Goal: Task Accomplishment & Management: Manage account settings

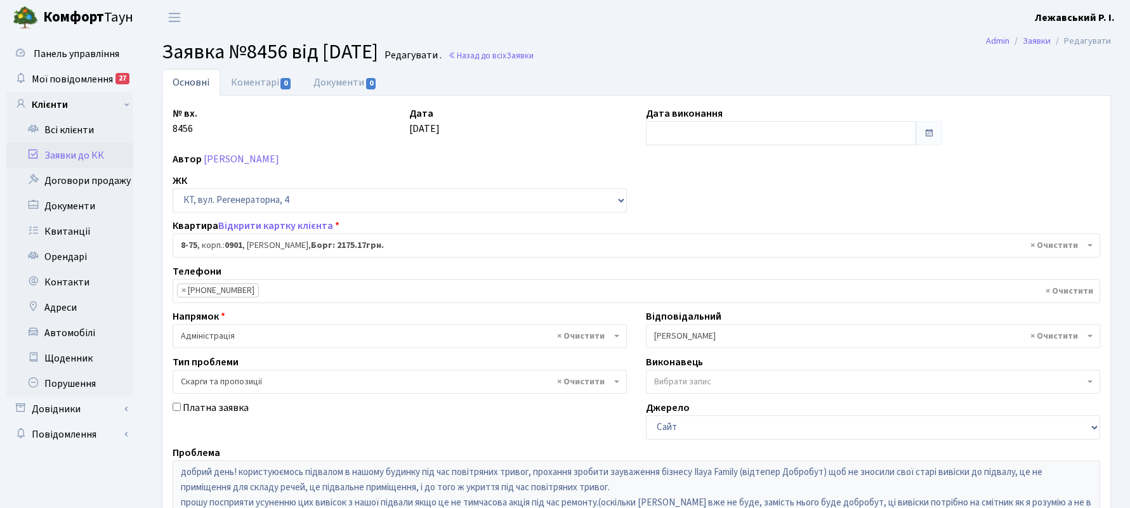
select select "6368"
select select "55"
click at [79, 149] on link "Заявки до КК" at bounding box center [69, 155] width 127 height 25
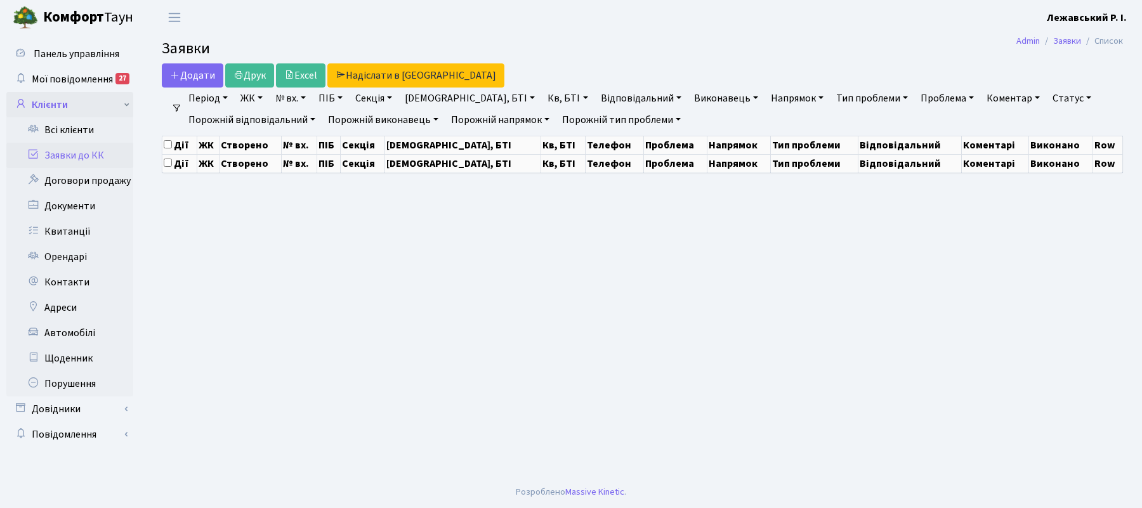
select select "25"
